Goal: Obtain resource: Download file/media

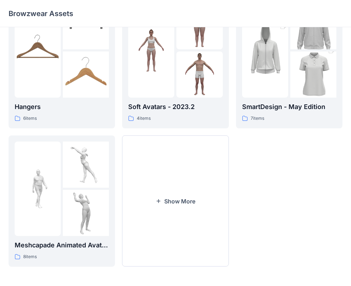
scroll to position [178, 0]
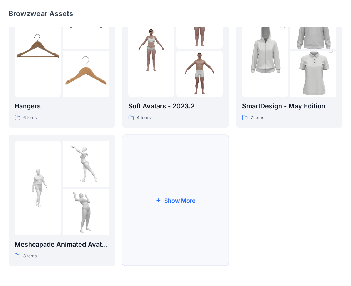
click at [165, 181] on button "Show More" at bounding box center [175, 200] width 106 height 131
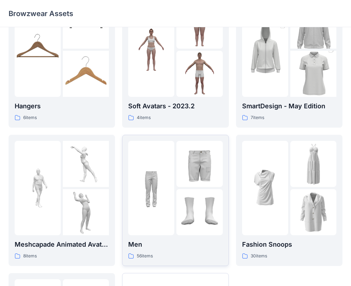
click at [170, 176] on img at bounding box center [151, 188] width 46 height 46
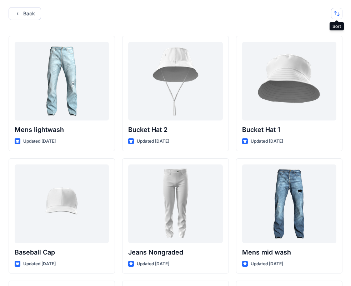
click at [332, 15] on button "button" at bounding box center [336, 13] width 11 height 11
click at [148, 17] on div "Back Last update A to Z" at bounding box center [175, 13] width 351 height 27
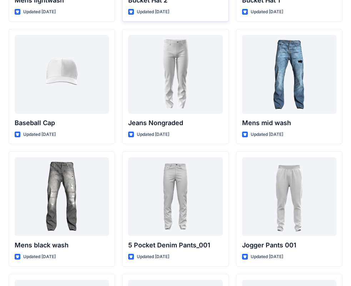
scroll to position [143, 0]
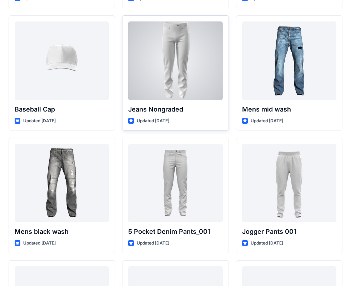
click at [180, 86] on div at bounding box center [175, 60] width 94 height 79
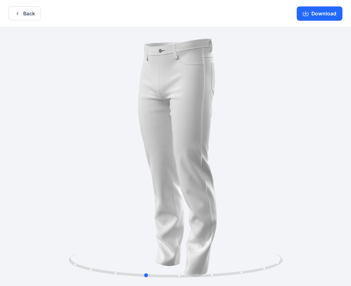
drag, startPoint x: 293, startPoint y: 122, endPoint x: 263, endPoint y: 120, distance: 30.1
click at [263, 120] on div at bounding box center [175, 157] width 351 height 260
click at [21, 17] on button "Back" at bounding box center [25, 13] width 33 height 14
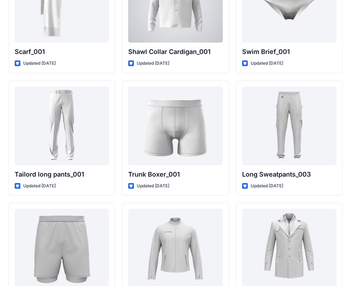
scroll to position [1735, 0]
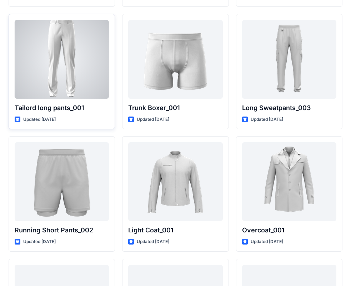
click at [24, 50] on div at bounding box center [62, 59] width 94 height 79
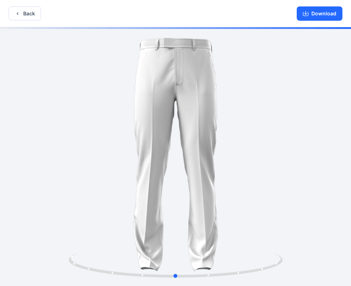
click at [321, 106] on div at bounding box center [175, 157] width 351 height 260
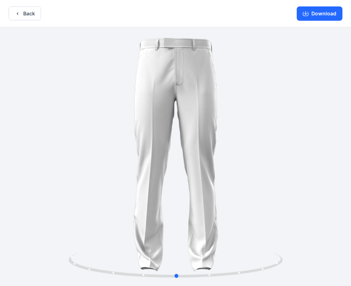
click at [256, 86] on div at bounding box center [175, 157] width 351 height 260
drag, startPoint x: 253, startPoint y: 91, endPoint x: 275, endPoint y: 93, distance: 22.9
click at [275, 93] on div at bounding box center [175, 157] width 351 height 260
click at [40, 14] on button "Back" at bounding box center [25, 13] width 33 height 14
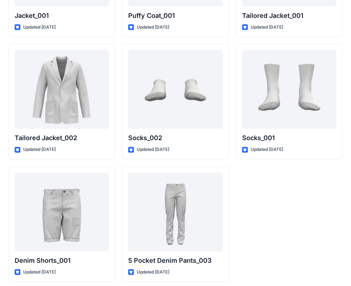
scroll to position [2076, 0]
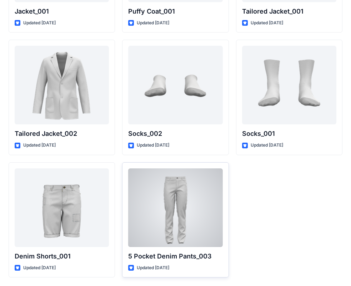
click at [188, 196] on div at bounding box center [175, 207] width 94 height 79
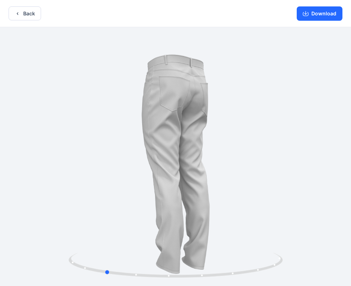
drag, startPoint x: 284, startPoint y: 130, endPoint x: 212, endPoint y: 143, distance: 73.1
click at [212, 143] on div at bounding box center [175, 157] width 351 height 260
click at [33, 14] on button "Back" at bounding box center [25, 13] width 33 height 14
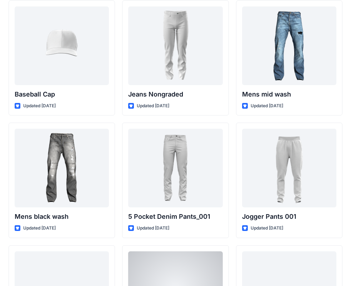
scroll to position [147, 0]
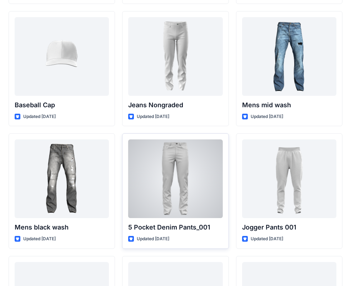
click at [195, 193] on div at bounding box center [175, 178] width 94 height 79
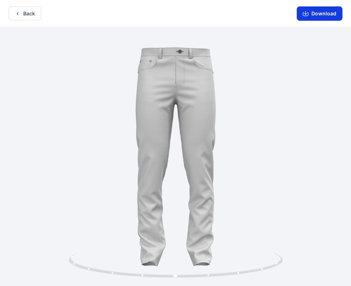
click at [321, 14] on button "Download" at bounding box center [320, 13] width 46 height 14
click at [297, 154] on div at bounding box center [175, 157] width 351 height 260
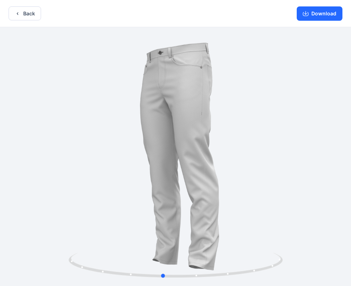
drag, startPoint x: 191, startPoint y: 150, endPoint x: 178, endPoint y: 176, distance: 28.4
click at [178, 176] on div at bounding box center [175, 157] width 351 height 260
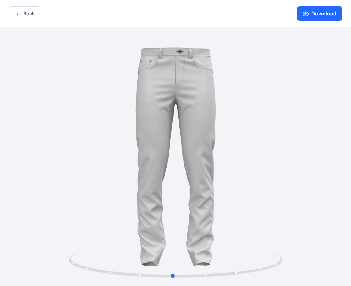
drag, startPoint x: 197, startPoint y: 90, endPoint x: 207, endPoint y: 87, distance: 10.5
click at [207, 87] on div at bounding box center [175, 157] width 351 height 260
click at [36, 15] on button "Back" at bounding box center [25, 13] width 33 height 14
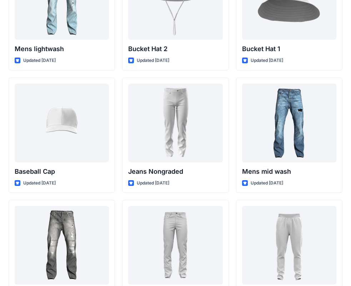
scroll to position [76, 0]
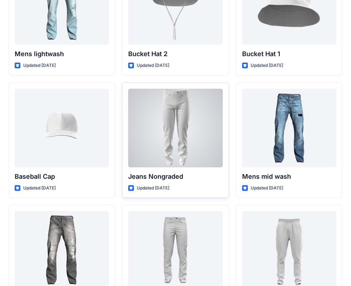
click at [214, 145] on div at bounding box center [175, 128] width 94 height 79
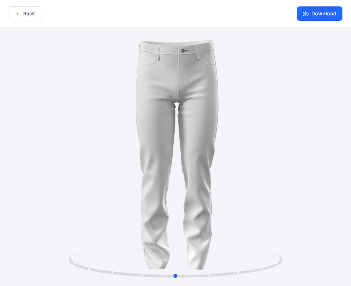
click at [268, 150] on div at bounding box center [175, 157] width 351 height 260
click at [324, 12] on button "Download" at bounding box center [320, 13] width 46 height 14
click at [29, 19] on button "Back" at bounding box center [25, 13] width 33 height 14
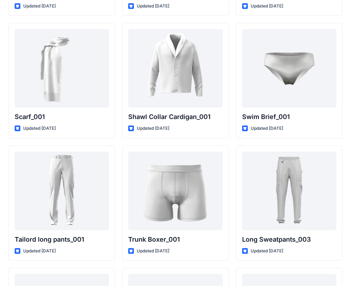
scroll to position [1540, 0]
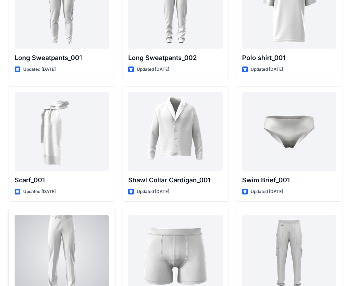
click at [74, 239] on div at bounding box center [62, 254] width 94 height 79
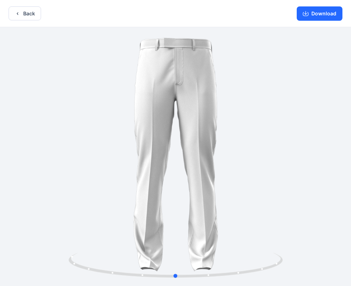
drag, startPoint x: 239, startPoint y: 73, endPoint x: 248, endPoint y: 89, distance: 17.6
click at [248, 89] on div at bounding box center [175, 157] width 351 height 260
drag, startPoint x: 280, startPoint y: 128, endPoint x: 84, endPoint y: 115, distance: 196.1
click at [84, 115] on div at bounding box center [175, 157] width 351 height 260
click at [327, 17] on button "Download" at bounding box center [320, 13] width 46 height 14
